Goal: Task Accomplishment & Management: Complete application form

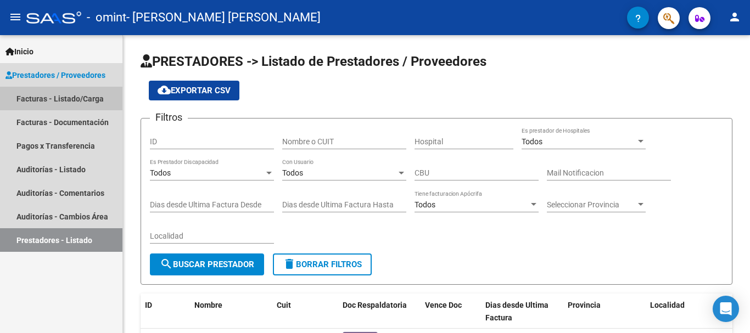
click at [79, 98] on link "Facturas - Listado/Carga" at bounding box center [61, 99] width 123 height 24
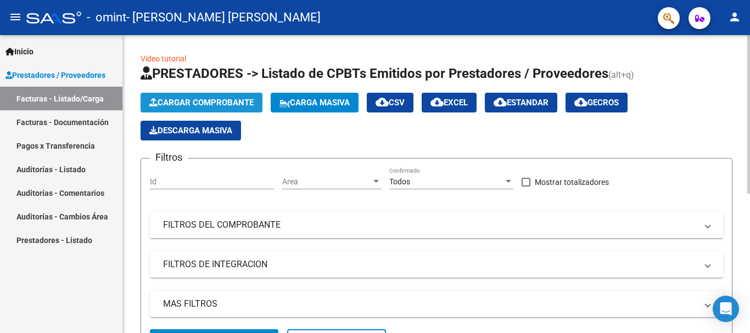
click at [207, 100] on span "Cargar Comprobante" at bounding box center [201, 103] width 104 height 10
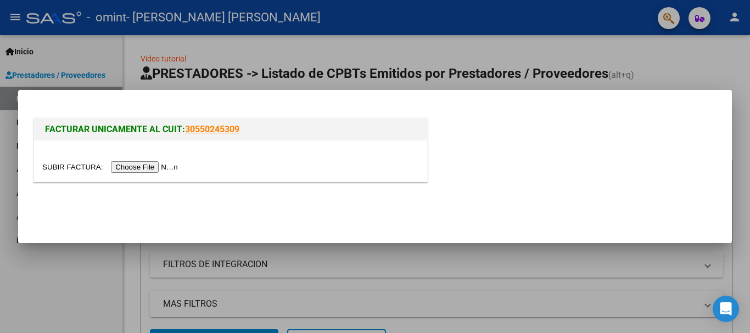
click at [151, 166] on input "file" at bounding box center [111, 168] width 139 height 12
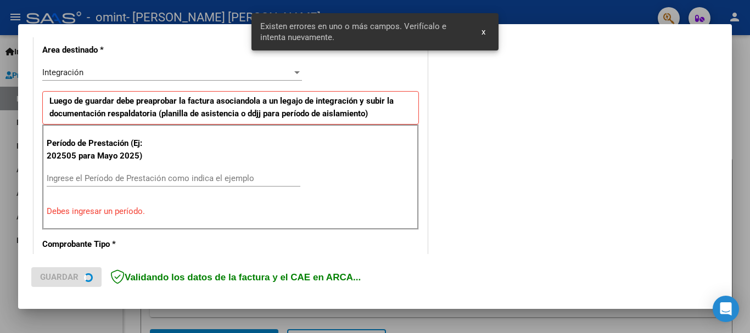
scroll to position [254, 0]
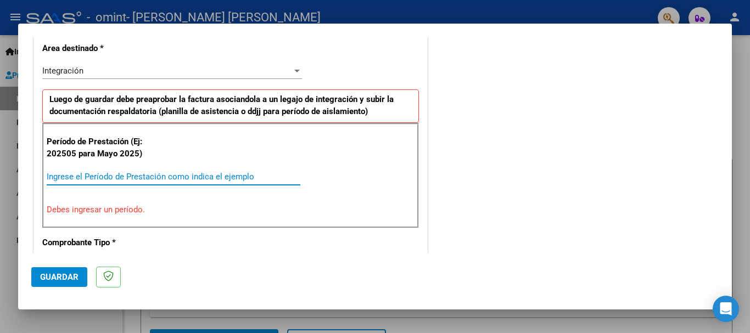
click at [179, 175] on input "Ingrese el Período de Prestación como indica el ejemplo" at bounding box center [174, 177] width 254 height 10
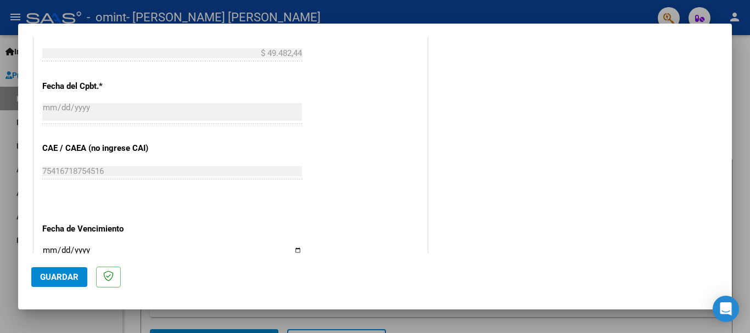
scroll to position [659, 0]
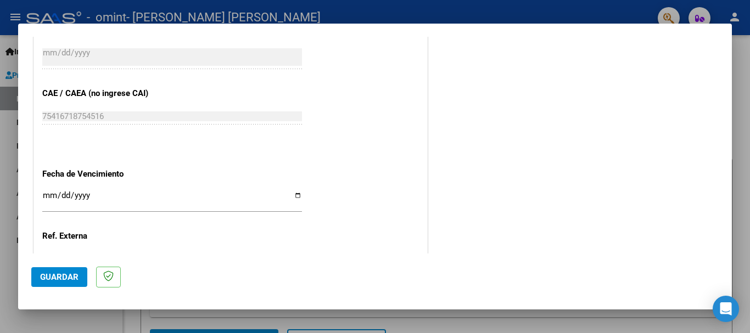
type input "202509"
click at [196, 201] on input "Ingresar la fecha" at bounding box center [172, 200] width 260 height 18
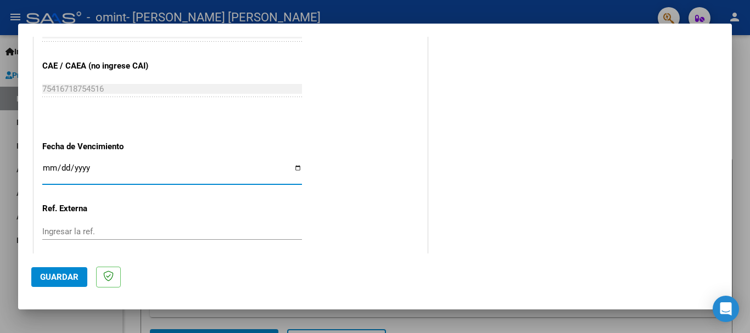
scroll to position [750, 0]
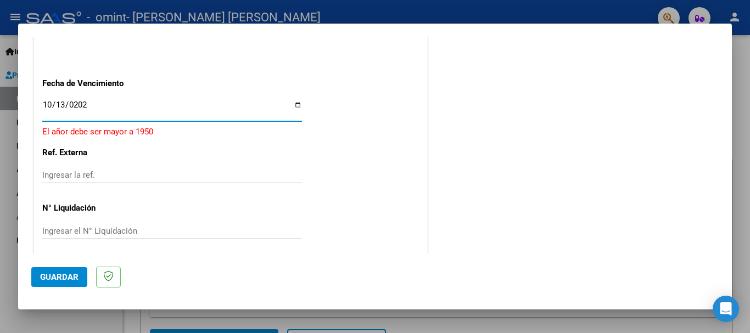
type input "[DATE]"
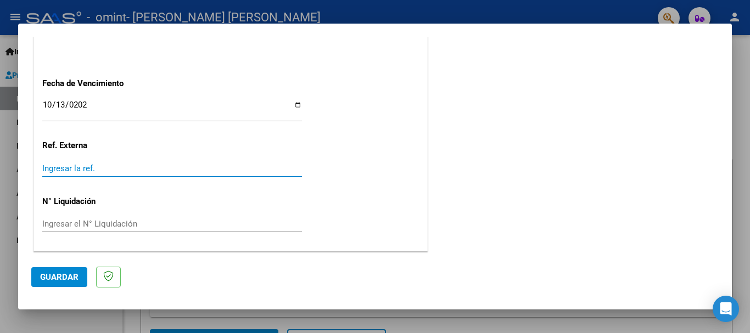
click at [116, 169] on input "Ingresar la ref." at bounding box center [172, 169] width 260 height 10
click at [73, 279] on span "Guardar" at bounding box center [59, 278] width 38 height 10
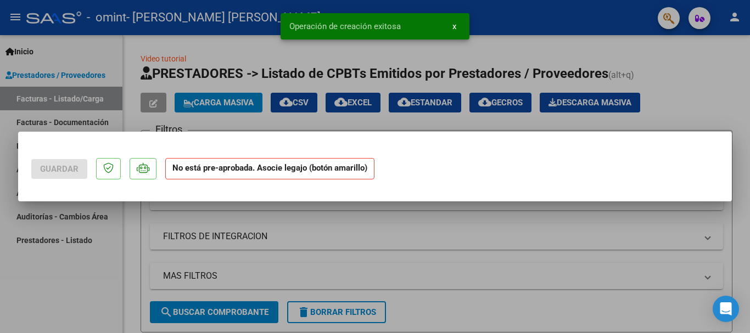
scroll to position [0, 0]
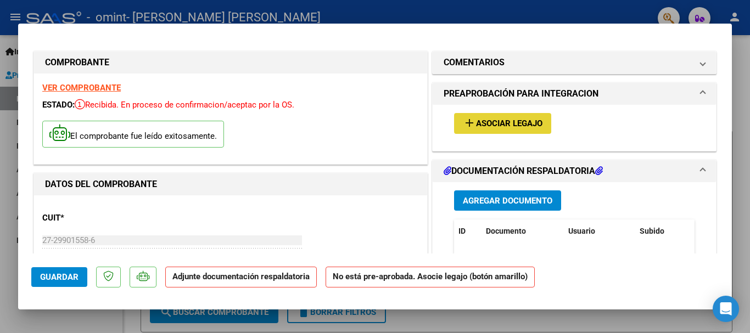
click at [506, 124] on span "Asociar Legajo" at bounding box center [509, 124] width 66 height 10
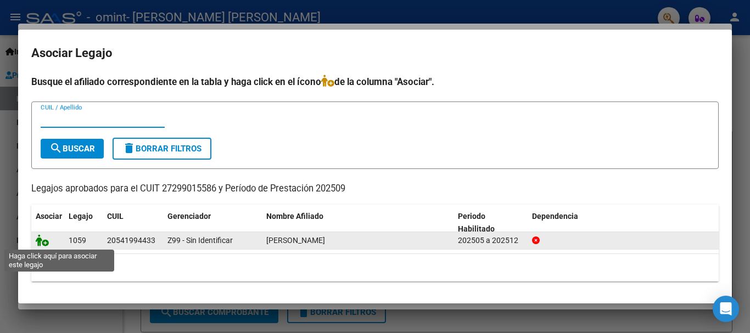
click at [43, 242] on icon at bounding box center [42, 241] width 13 height 12
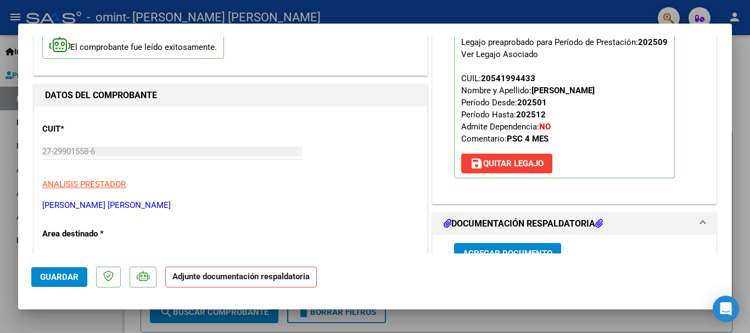
scroll to position [165, 0]
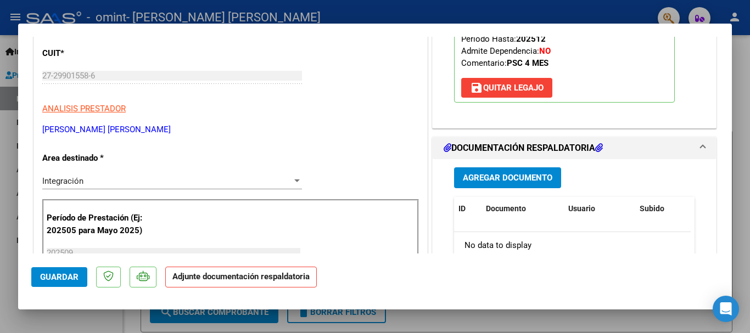
click at [505, 179] on span "Agregar Documento" at bounding box center [508, 179] width 90 height 10
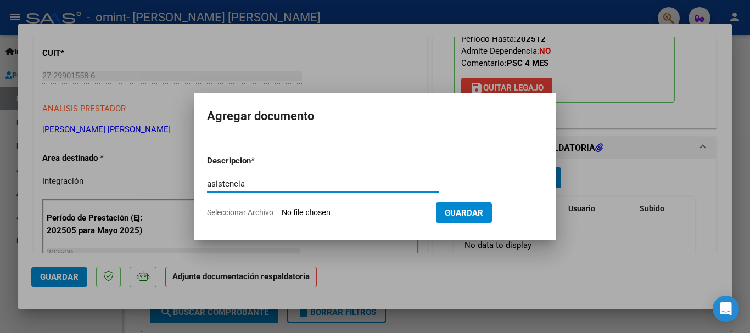
type input "asistencia"
click at [398, 212] on input "Seleccionar Archivo" at bounding box center [355, 213] width 146 height 10
type input "C:\fakepath\asistencia septiembre.pdf"
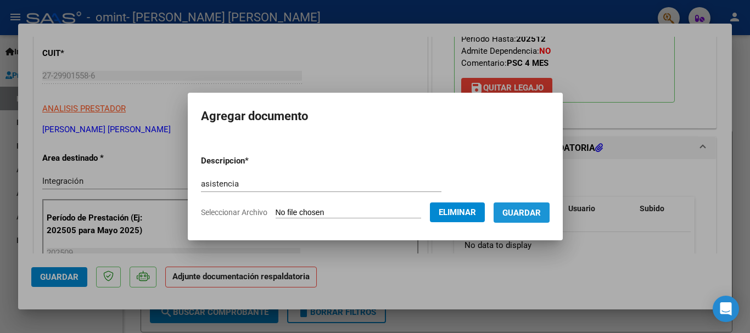
click at [525, 212] on span "Guardar" at bounding box center [522, 213] width 38 height 10
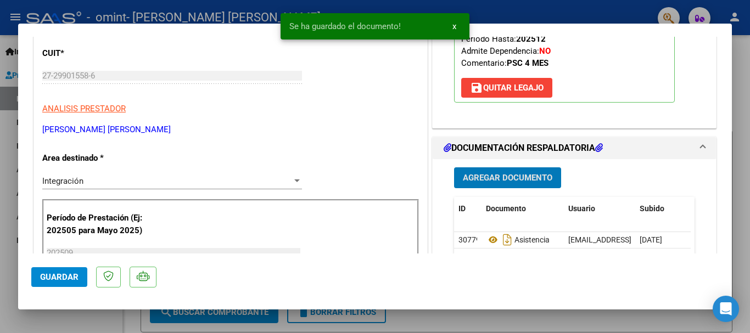
scroll to position [275, 0]
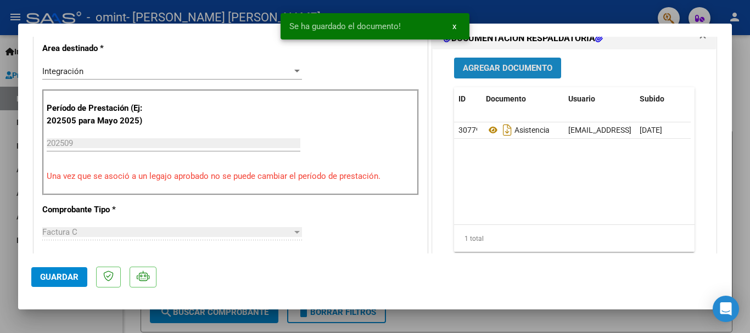
click at [516, 71] on span "Agregar Documento" at bounding box center [508, 69] width 90 height 10
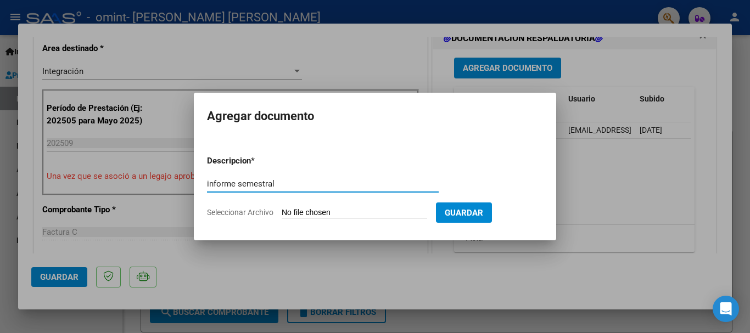
type input "informe semestral"
click at [348, 213] on input "Seleccionar Archivo" at bounding box center [355, 213] width 146 height 10
type input "C:\fakepath\[PERSON_NAME] informe semestral Psicología 2025.pdf"
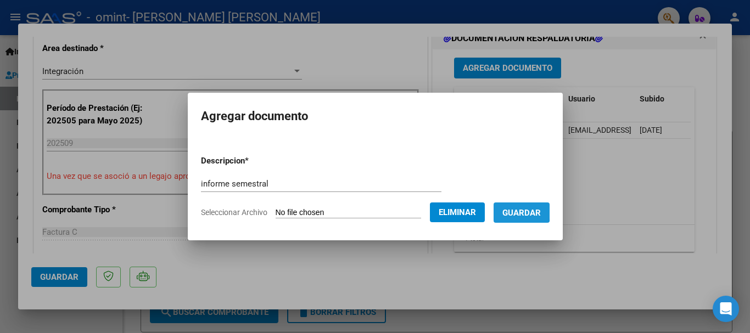
click at [520, 209] on span "Guardar" at bounding box center [522, 213] width 38 height 10
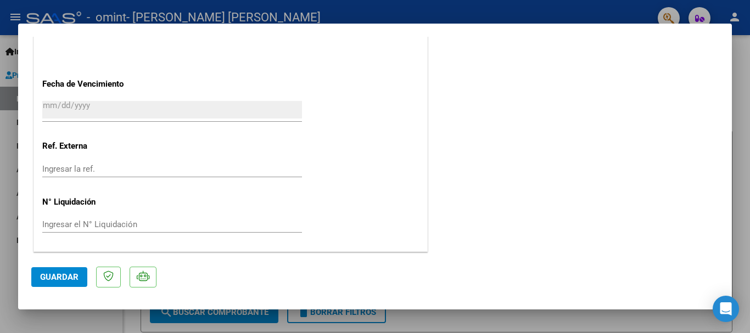
scroll to position [766, 0]
click at [66, 281] on span "Guardar" at bounding box center [59, 278] width 38 height 10
click at [90, 320] on div at bounding box center [375, 166] width 750 height 333
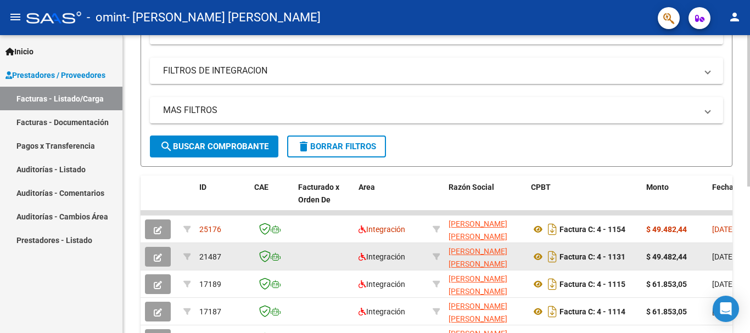
scroll to position [275, 0]
